Goal: Task Accomplishment & Management: Use online tool/utility

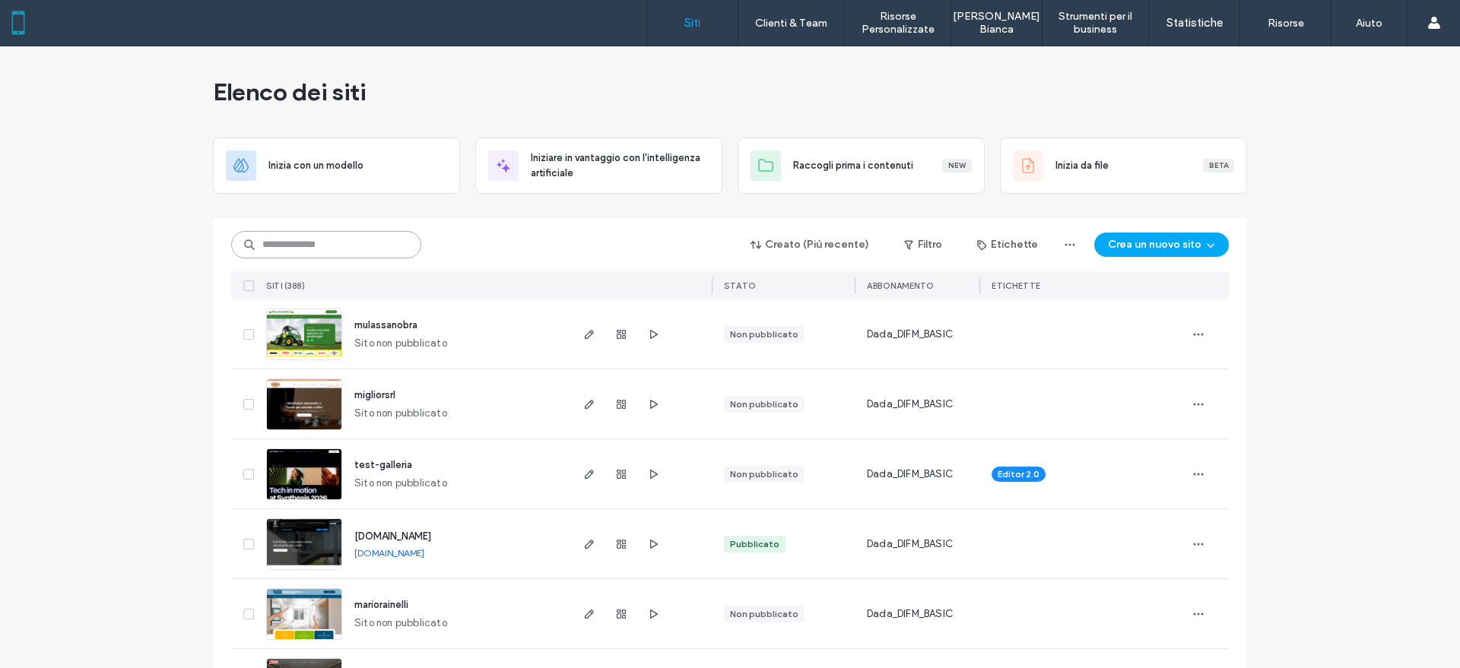
click at [257, 243] on input at bounding box center [326, 244] width 190 height 27
type input "********"
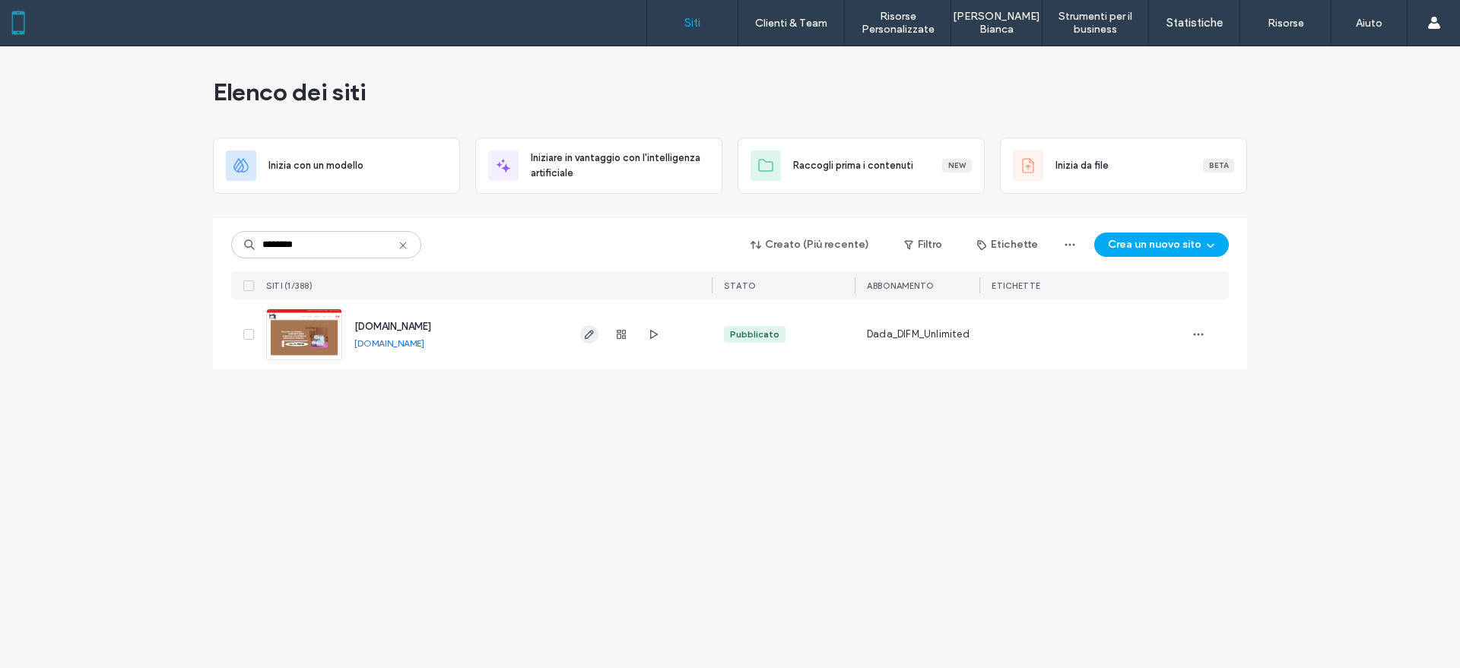
click at [595, 333] on icon "button" at bounding box center [589, 335] width 12 height 12
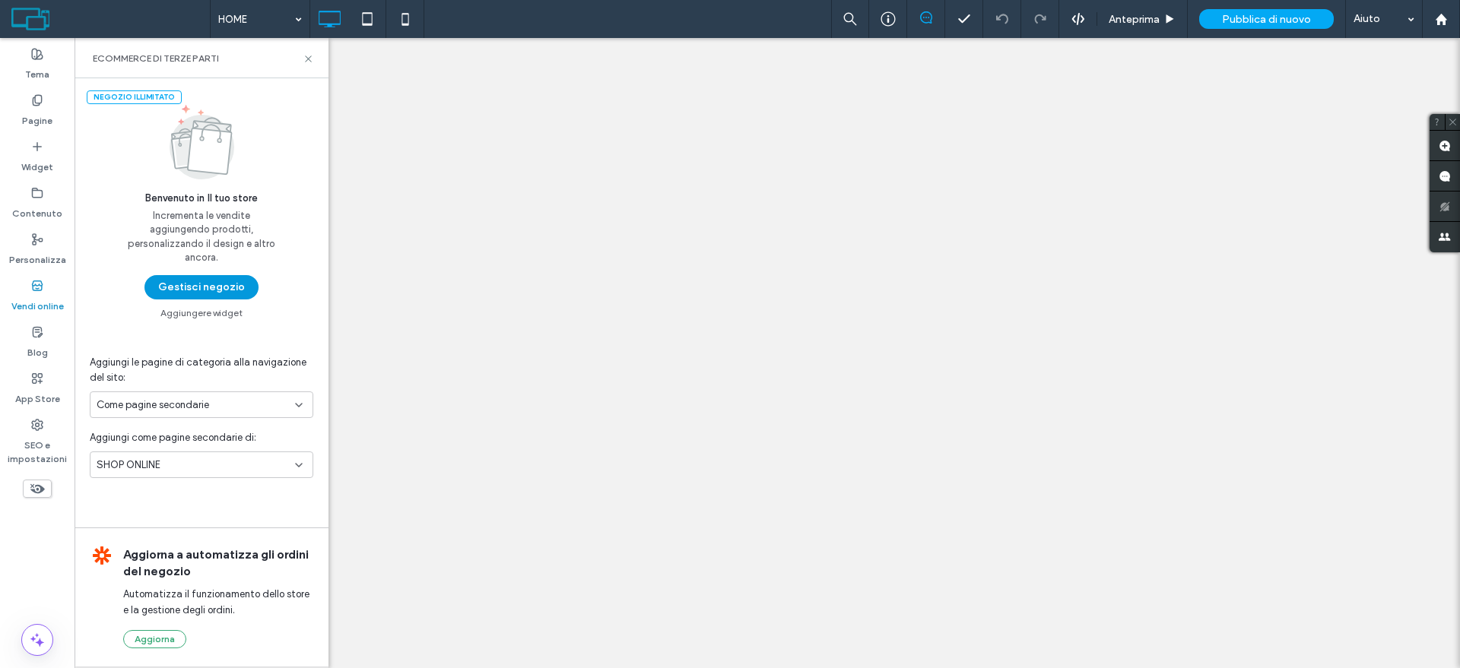
click at [219, 282] on button "Gestisci negozio" at bounding box center [201, 287] width 114 height 24
